Goal: Task Accomplishment & Management: Manage account settings

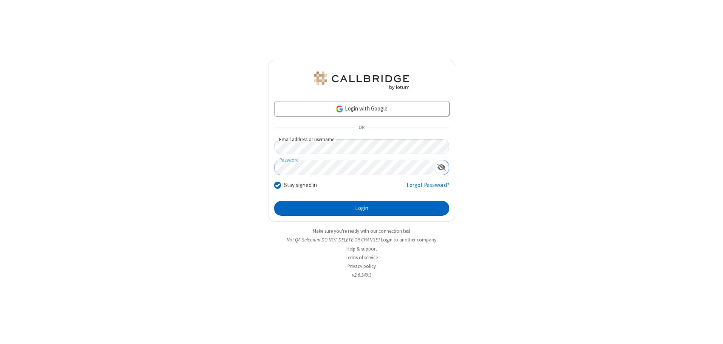
click at [362, 208] on button "Login" at bounding box center [361, 208] width 175 height 15
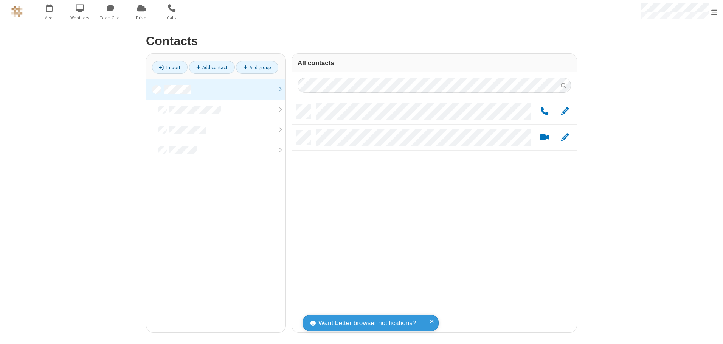
scroll to position [228, 279]
click at [216, 89] on link at bounding box center [215, 89] width 139 height 20
click at [257, 67] on link "Add group" at bounding box center [257, 67] width 42 height 13
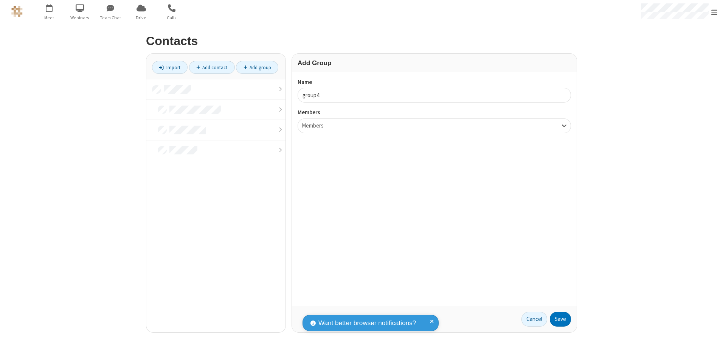
type input "group4"
type input "name20"
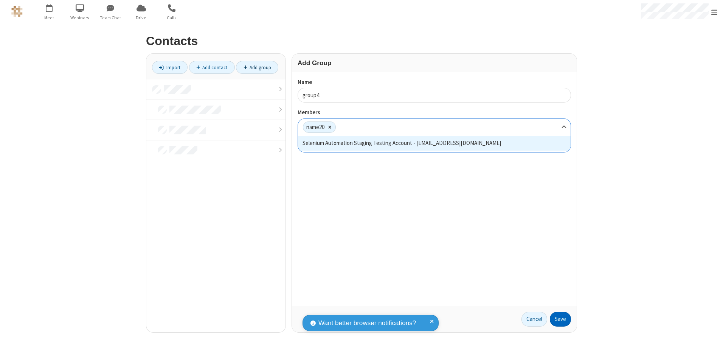
click at [560, 319] on button "Save" at bounding box center [560, 319] width 21 height 15
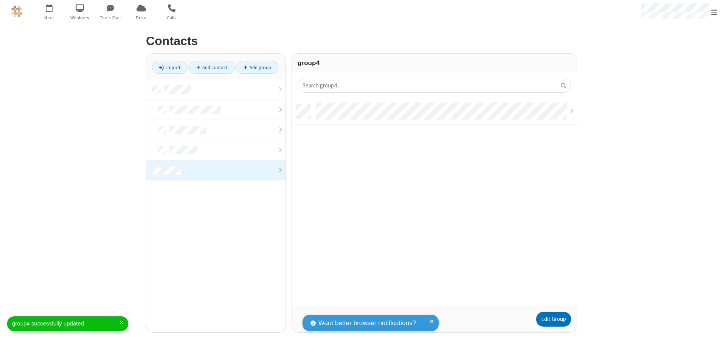
scroll to position [202, 279]
click at [212, 67] on link "Add contact" at bounding box center [212, 67] width 46 height 13
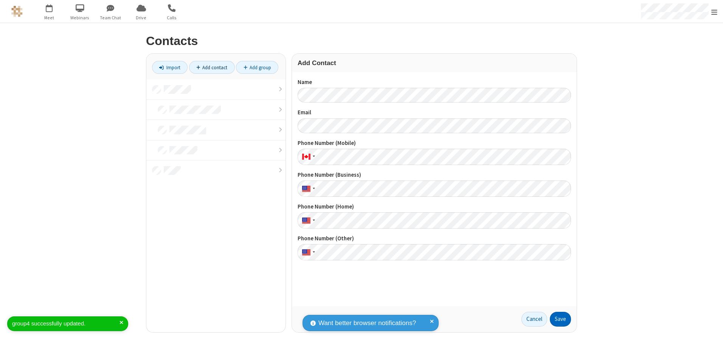
click at [560, 319] on button "Save" at bounding box center [560, 319] width 21 height 15
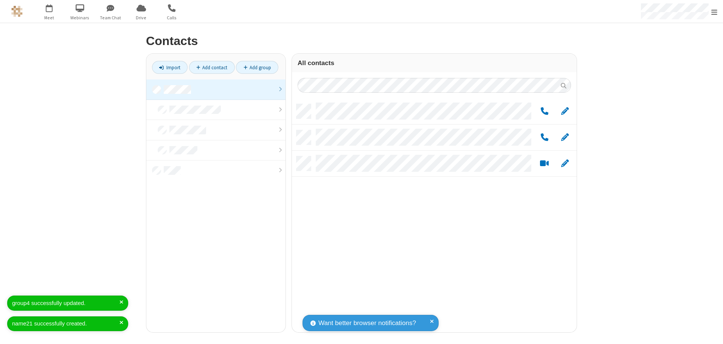
scroll to position [228, 279]
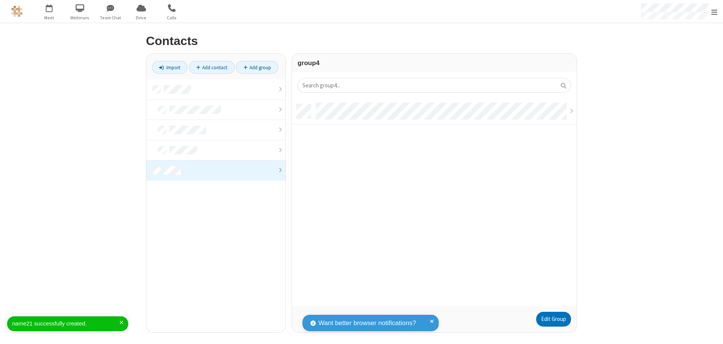
scroll to position [202, 279]
click at [553, 319] on link "Edit Group" at bounding box center [553, 319] width 35 height 15
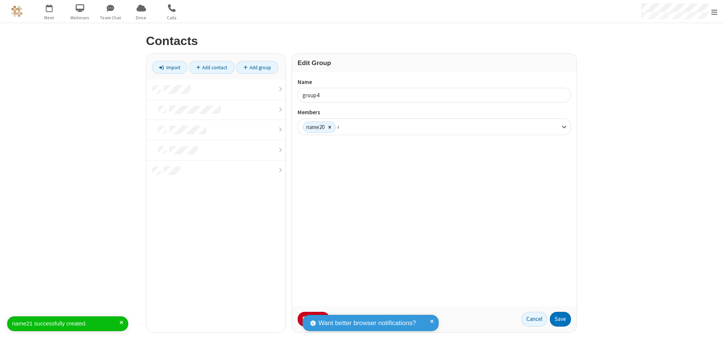
type input "name21"
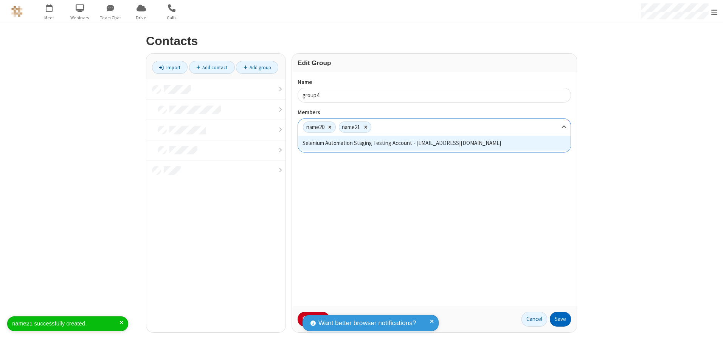
click at [560, 319] on button "Save" at bounding box center [560, 319] width 21 height 15
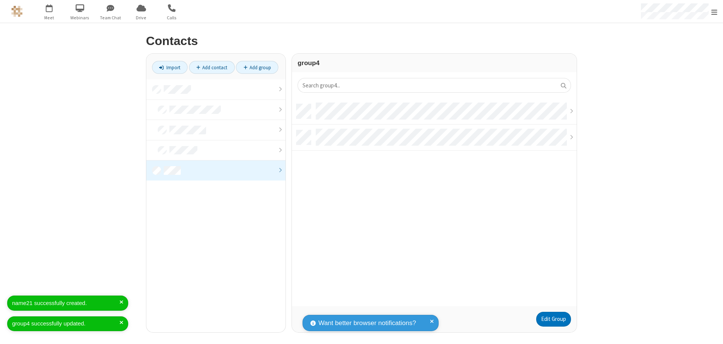
scroll to position [202, 279]
